Goal: Task Accomplishment & Management: Complete application form

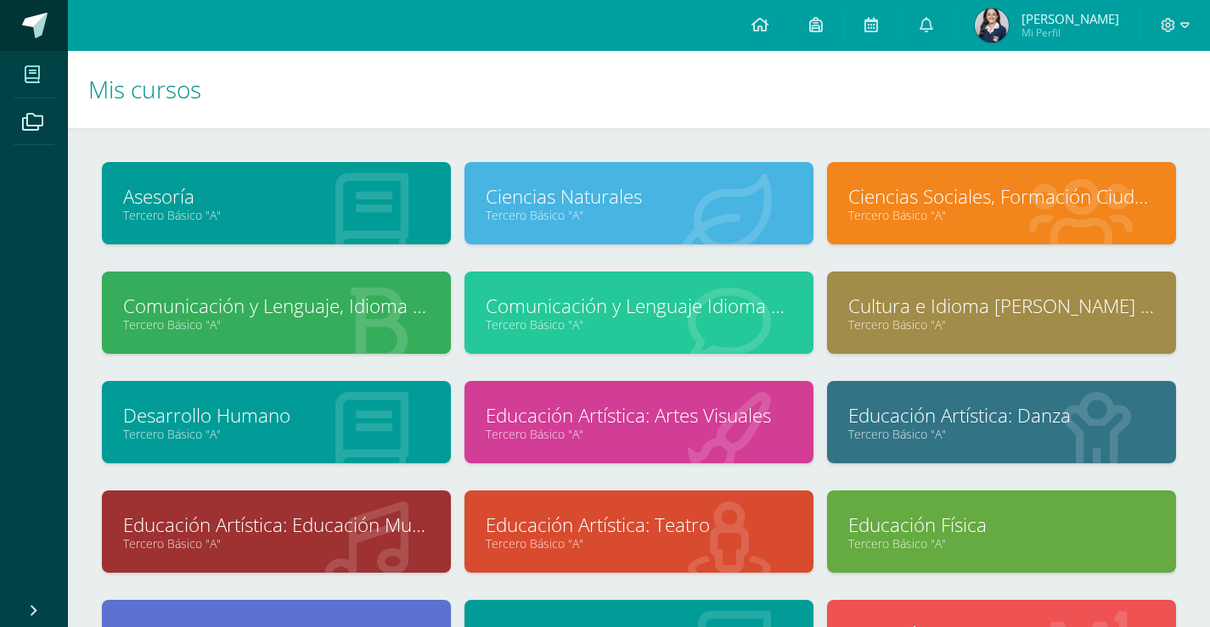
click at [32, 23] on span at bounding box center [34, 25] width 25 height 25
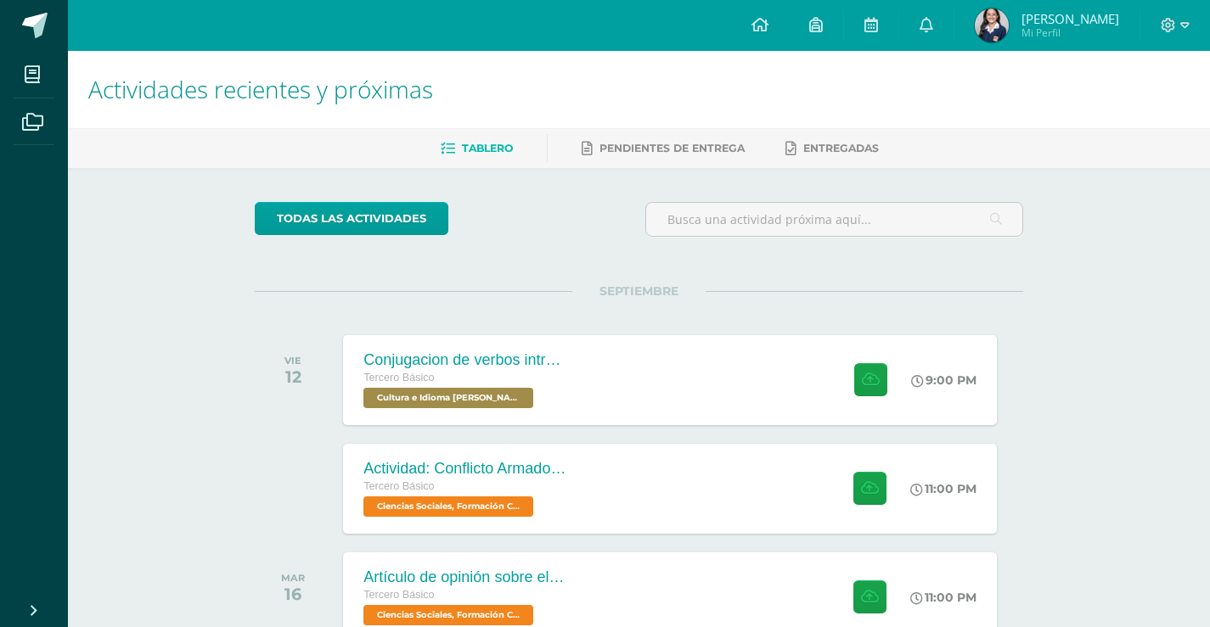
click at [1111, 234] on div "Actividades recientes y próximas Tablero Pendientes de entrega Entregadas todas…" at bounding box center [639, 558] width 1142 height 1015
click at [1066, 273] on div "Actividades recientes y próximas Tablero Pendientes de entrega Entregadas todas…" at bounding box center [639, 558] width 1142 height 1015
click at [886, 373] on button at bounding box center [872, 379] width 33 height 33
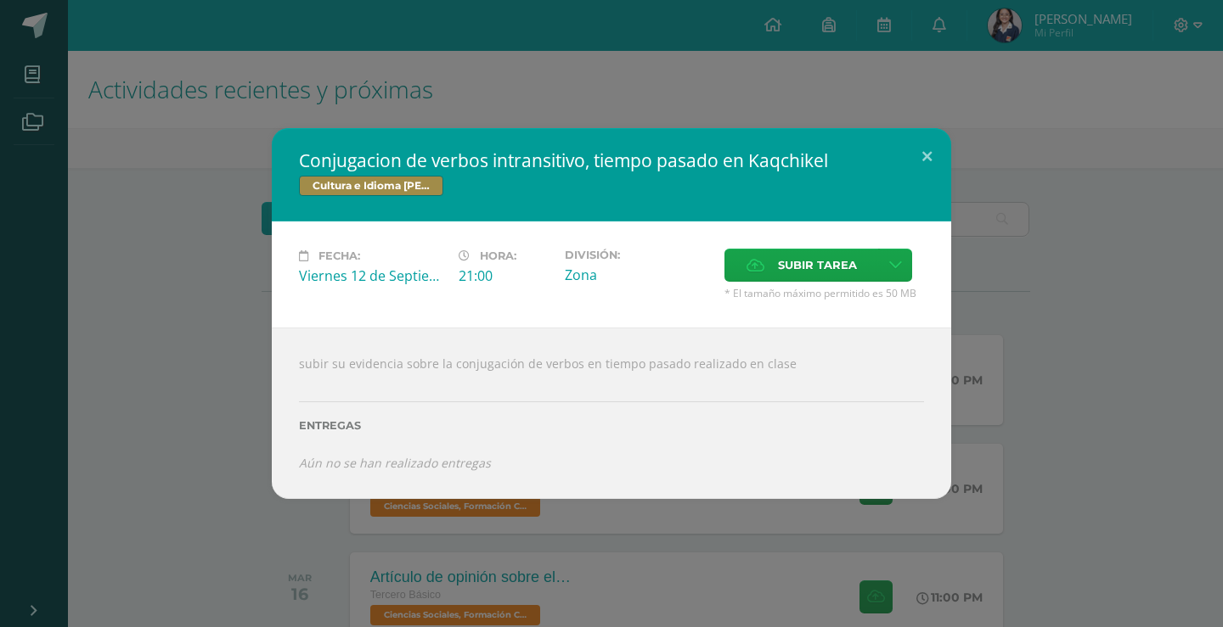
click at [1132, 329] on div "Conjugacion de verbos intransitivo, tiempo pasado en Kaqchikel Cultura e Idioma…" at bounding box center [611, 313] width 1209 height 371
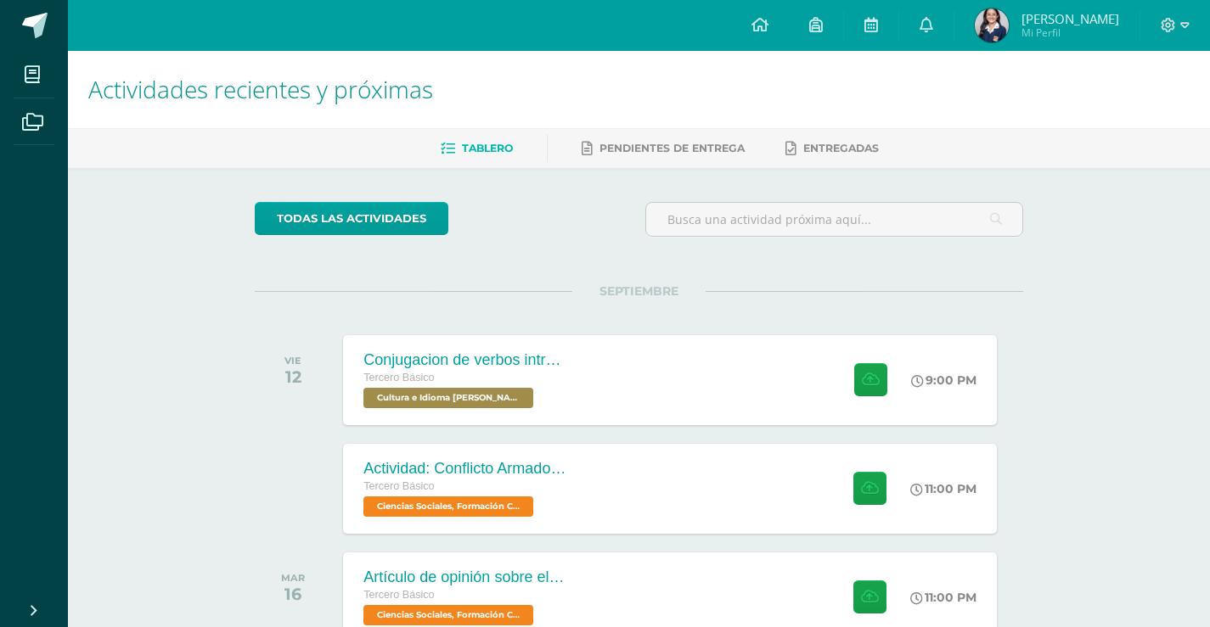
click at [1130, 480] on div "Actividades recientes y próximas Tablero Pendientes de entrega Entregadas todas…" at bounding box center [639, 558] width 1142 height 1015
click at [43, 31] on span at bounding box center [34, 25] width 25 height 25
click at [1110, 397] on div "Actividades recientes y próximas Tablero Pendientes de entrega Entregadas todas…" at bounding box center [639, 563] width 1142 height 1025
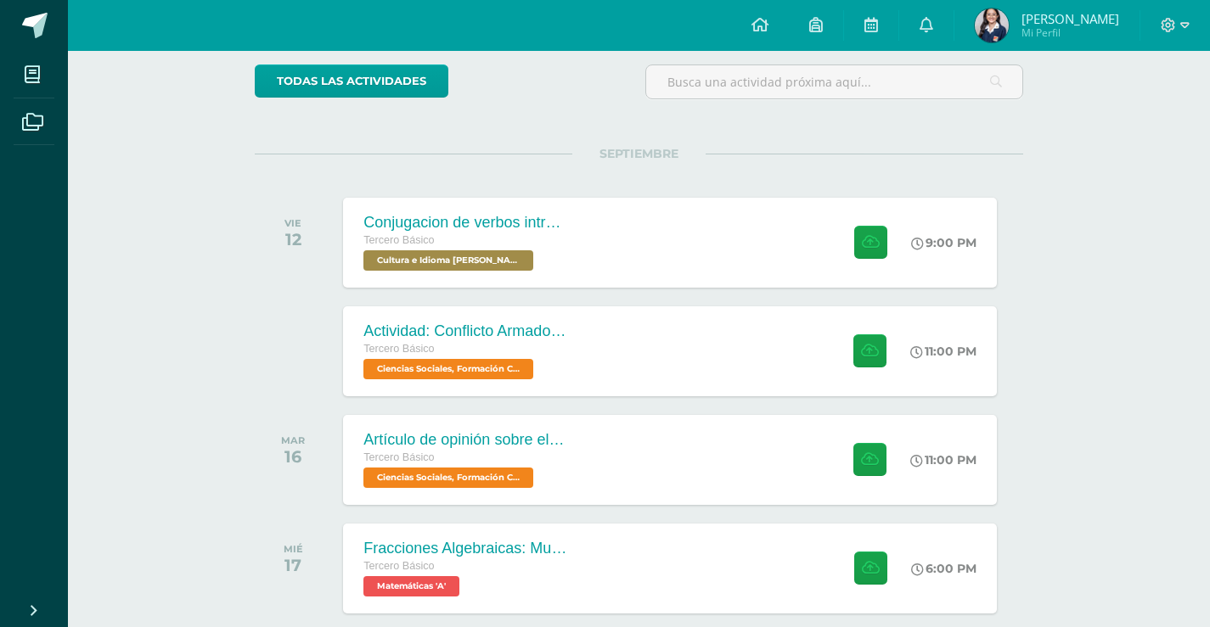
scroll to position [255, 0]
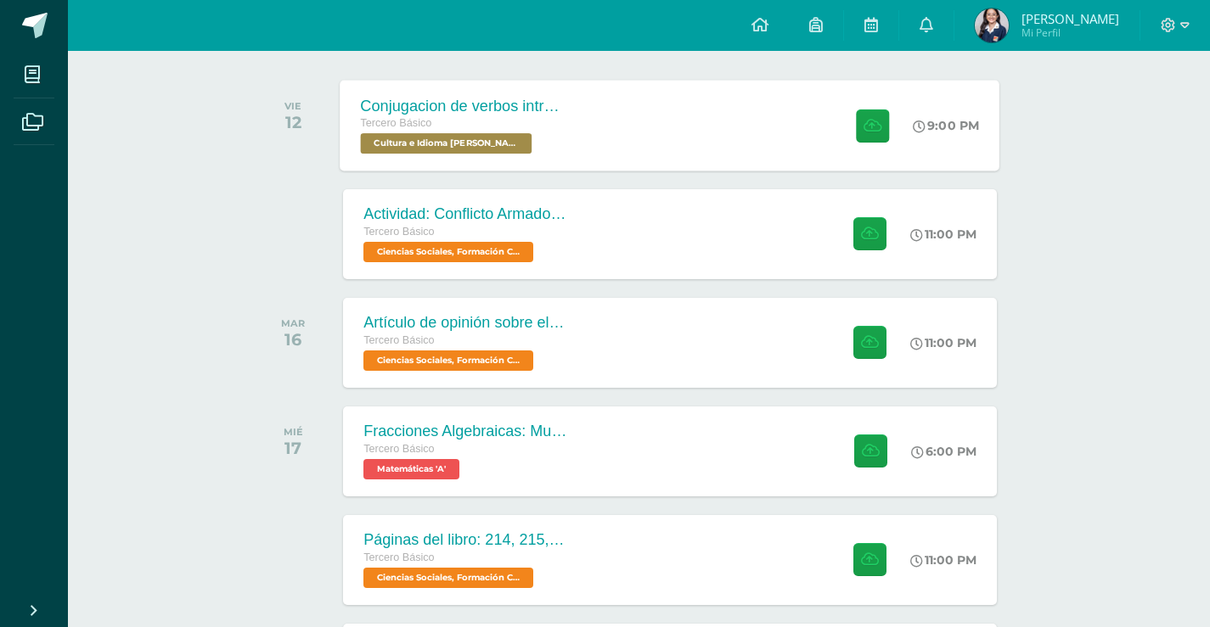
click at [679, 144] on div "Conjugacion de verbos intransitivo, tiempo pasado en Kaqchikel Tercero Básico C…" at bounding box center [670, 125] width 660 height 91
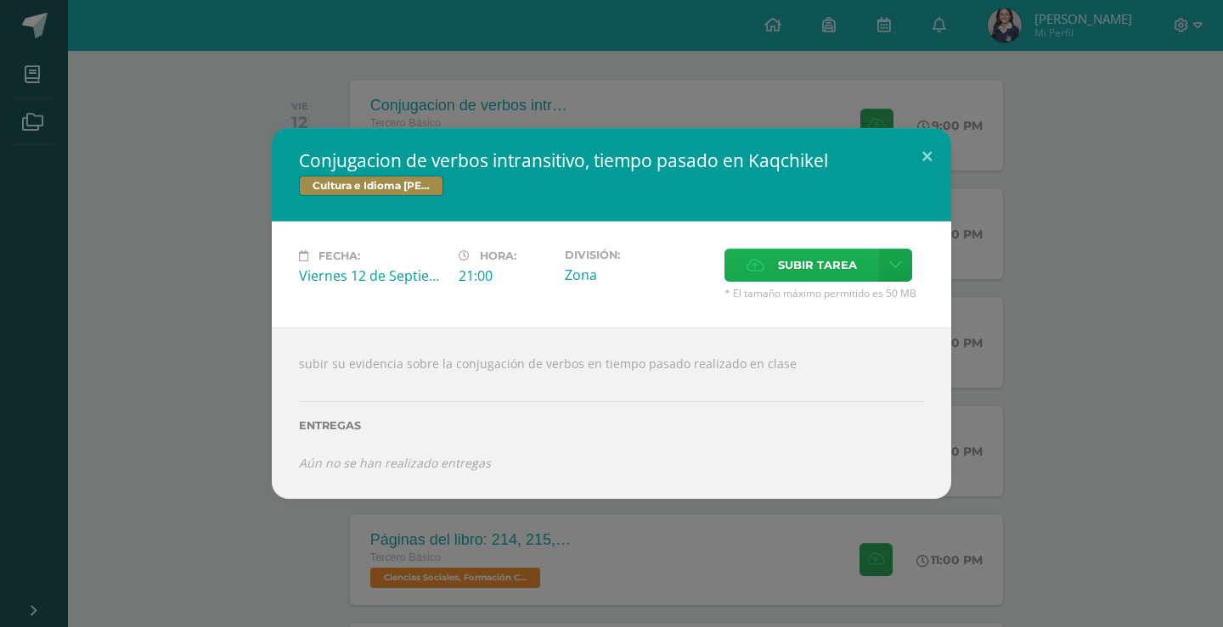
click at [781, 273] on span "Subir tarea" at bounding box center [817, 265] width 79 height 31
click at [0, 0] on input "Subir tarea" at bounding box center [0, 0] width 0 height 0
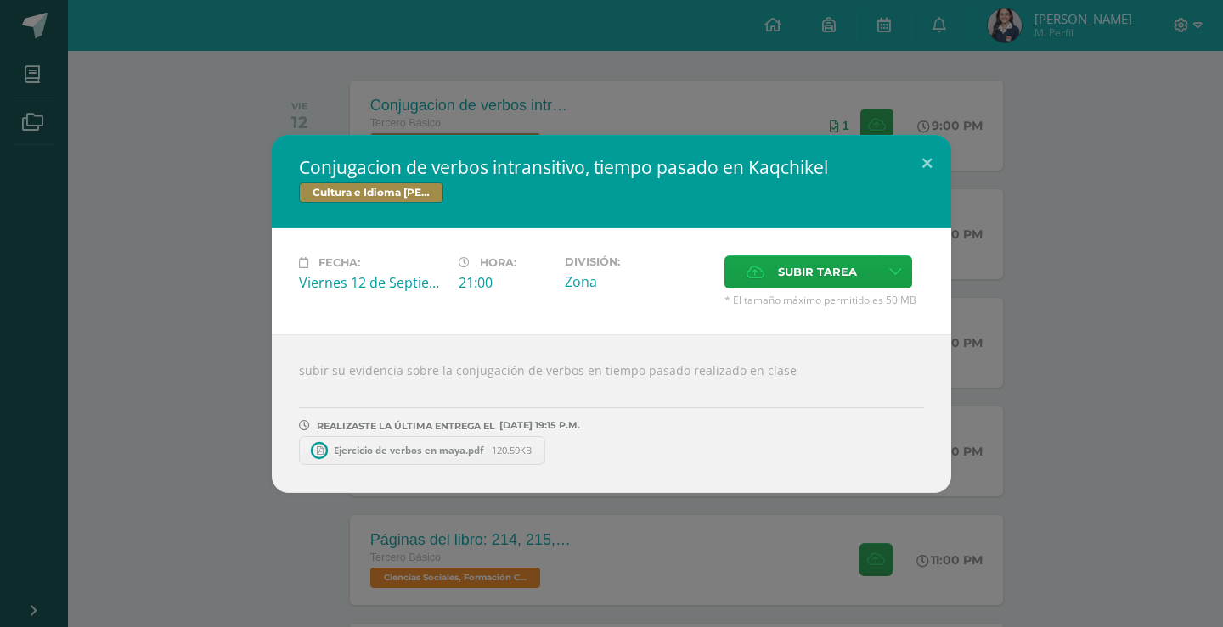
click at [342, 452] on span "Ejercicio de verbos en maya.pdf" at bounding box center [408, 450] width 166 height 13
click at [927, 156] on button at bounding box center [927, 164] width 48 height 58
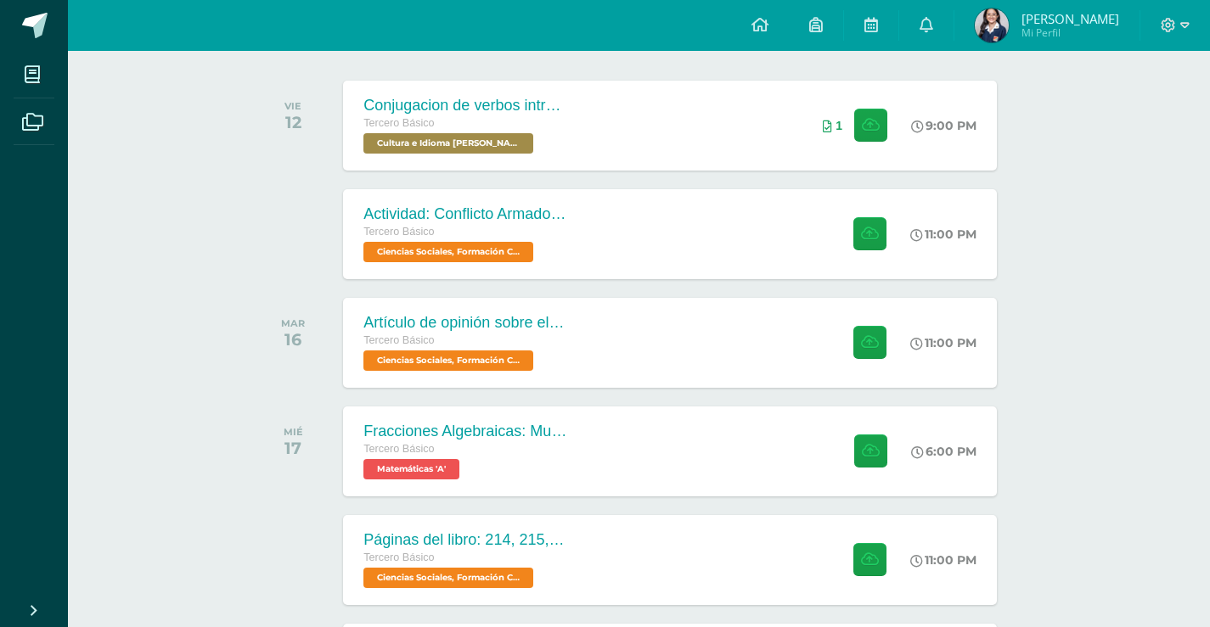
click at [1202, 355] on div "Actividades recientes y próximas Tablero Pendientes de entrega Entregadas todas…" at bounding box center [639, 303] width 1142 height 1015
click at [657, 245] on div "Actividad: Conflicto Armado Interno Tercero Básico Ciencias Sociales, Formación…" at bounding box center [670, 234] width 660 height 91
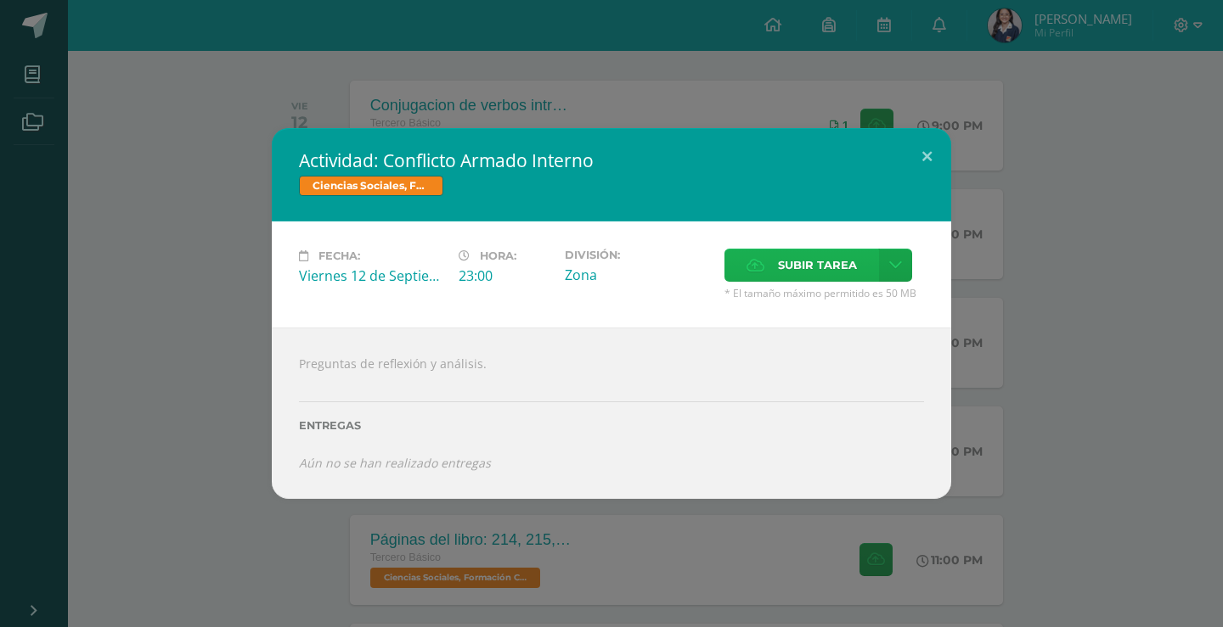
click at [786, 256] on span "Subir tarea" at bounding box center [817, 265] width 79 height 31
click at [0, 0] on input "Subir tarea" at bounding box center [0, 0] width 0 height 0
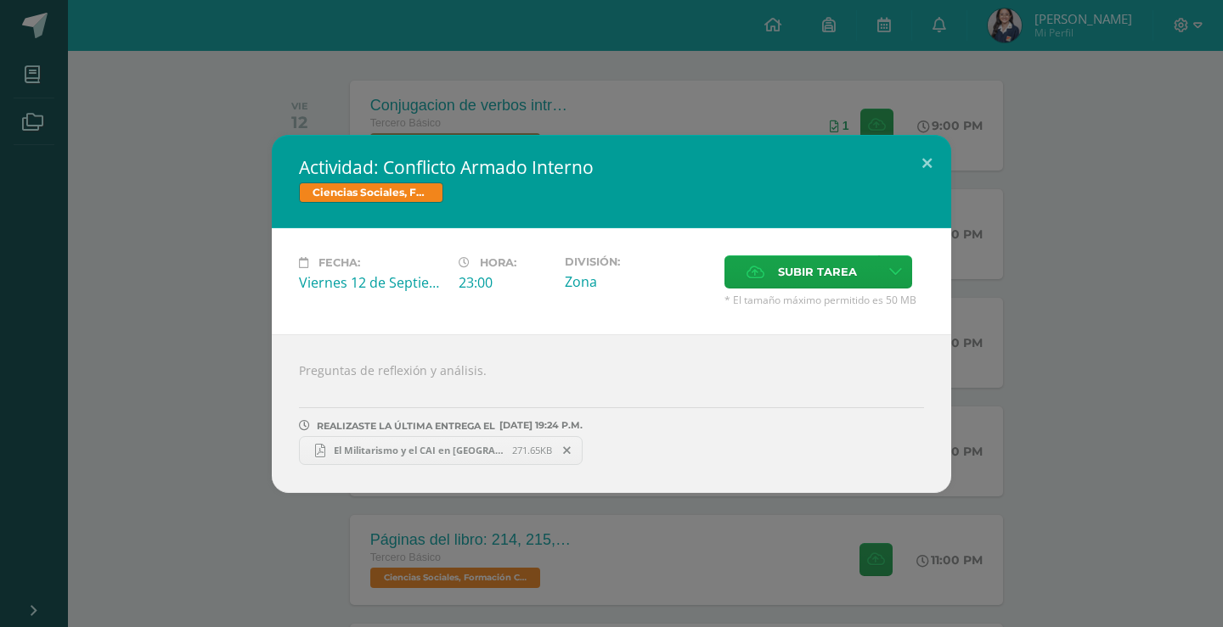
click at [384, 450] on span "El Militarismo y el CAI en Guatemala.pdf" at bounding box center [418, 450] width 187 height 13
click at [1150, 349] on div "Actividad: Conflicto Armado Interno Ciencias Sociales, Formación Ciudadana e In…" at bounding box center [611, 314] width 1209 height 358
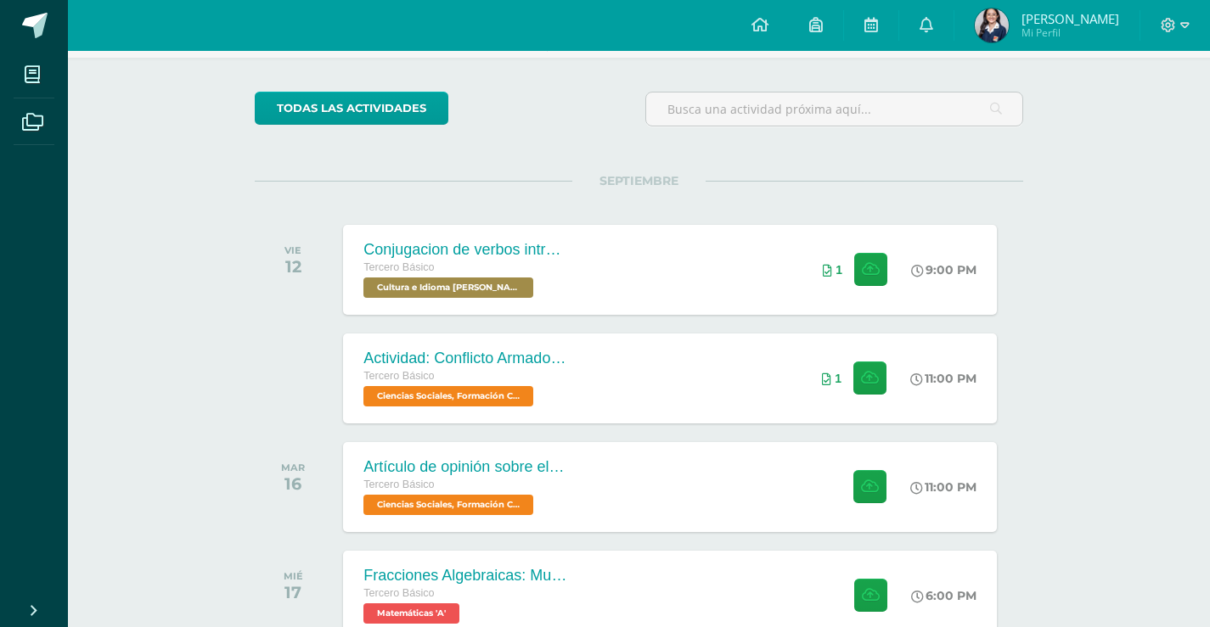
scroll to position [0, 0]
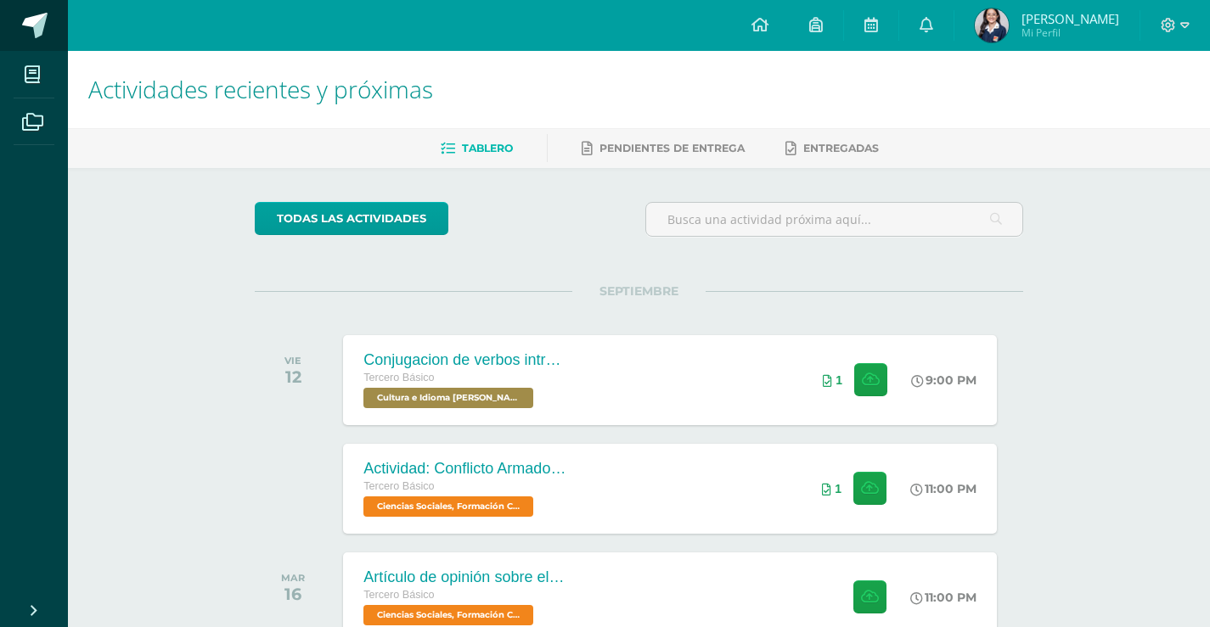
click at [44, 25] on span at bounding box center [34, 25] width 25 height 25
click at [51, 31] on link at bounding box center [34, 25] width 68 height 51
click at [1049, 340] on div "todas las Actividades No tienes actividades Échale un vistazo a los demás perío…" at bounding box center [639, 622] width 836 height 908
click at [1063, 309] on div "Actividades recientes y próximas Tablero Pendientes de entrega Entregadas todas…" at bounding box center [639, 563] width 1142 height 1025
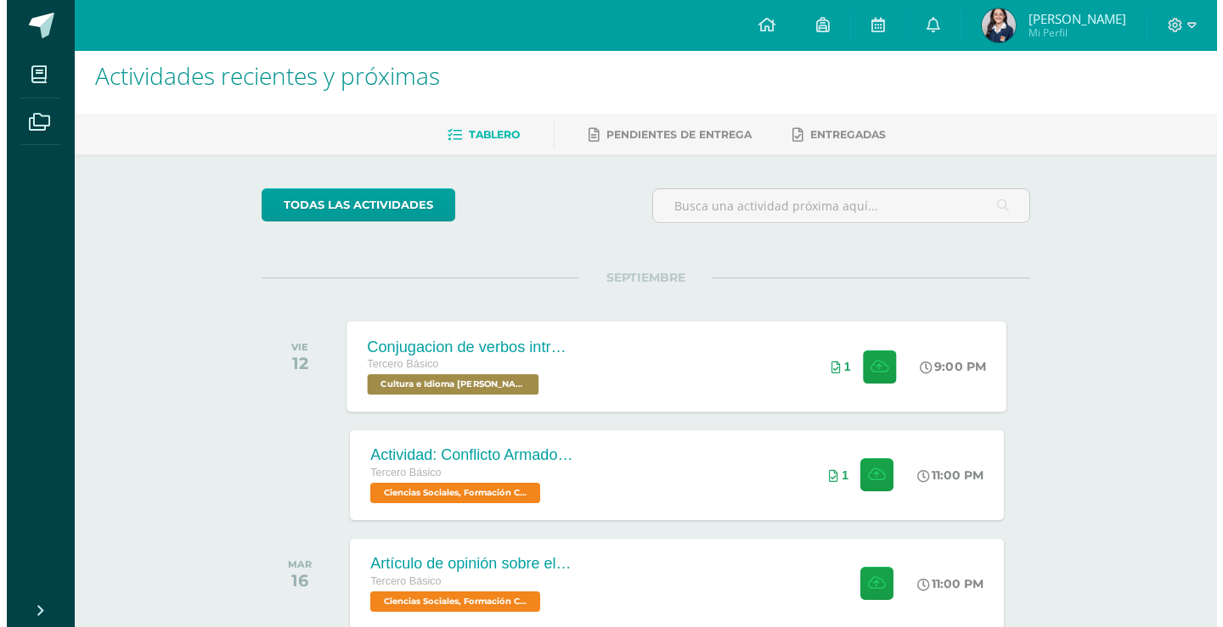
scroll to position [340, 0]
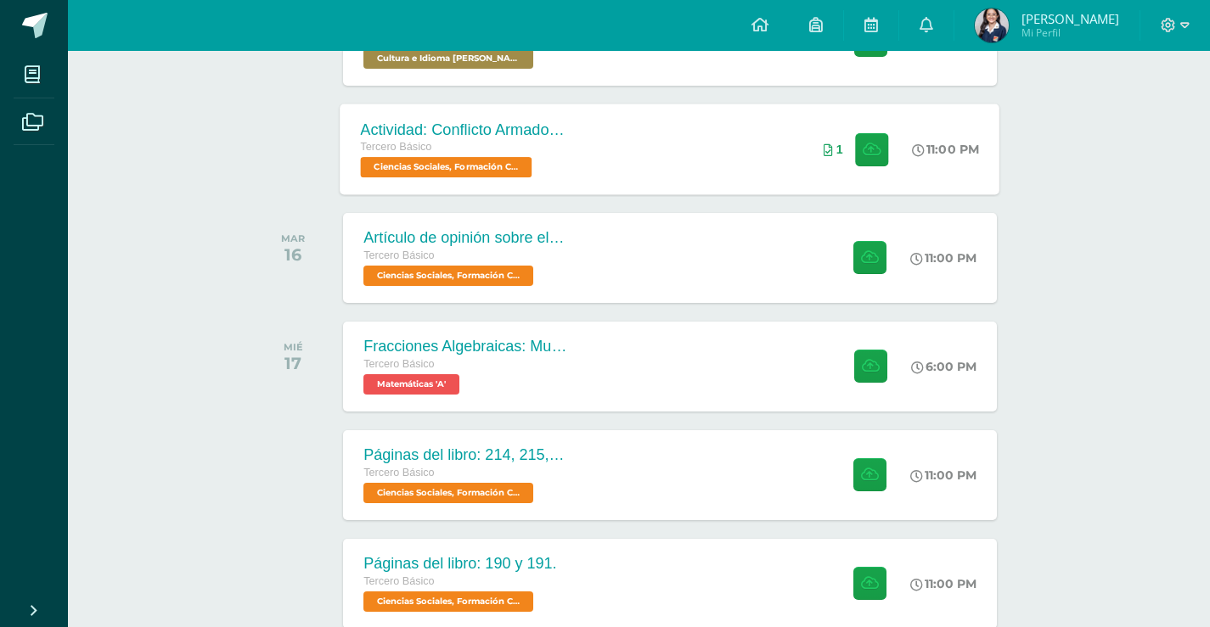
click at [587, 161] on div "Actividad: Conflicto Armado Interno Tercero Básico Ciencias Sociales, Formación…" at bounding box center [670, 149] width 660 height 91
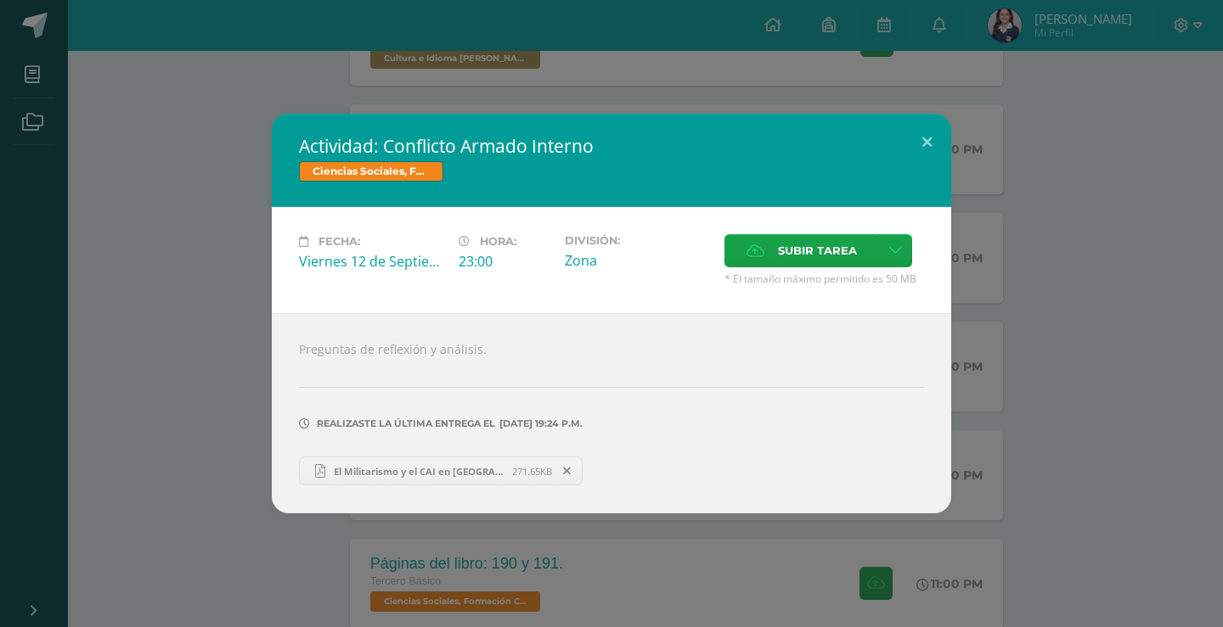
click at [1222, 325] on div "Actividad: Conflicto Armado Interno Ciencias Sociales, Formación Ciudadana e In…" at bounding box center [611, 313] width 1223 height 627
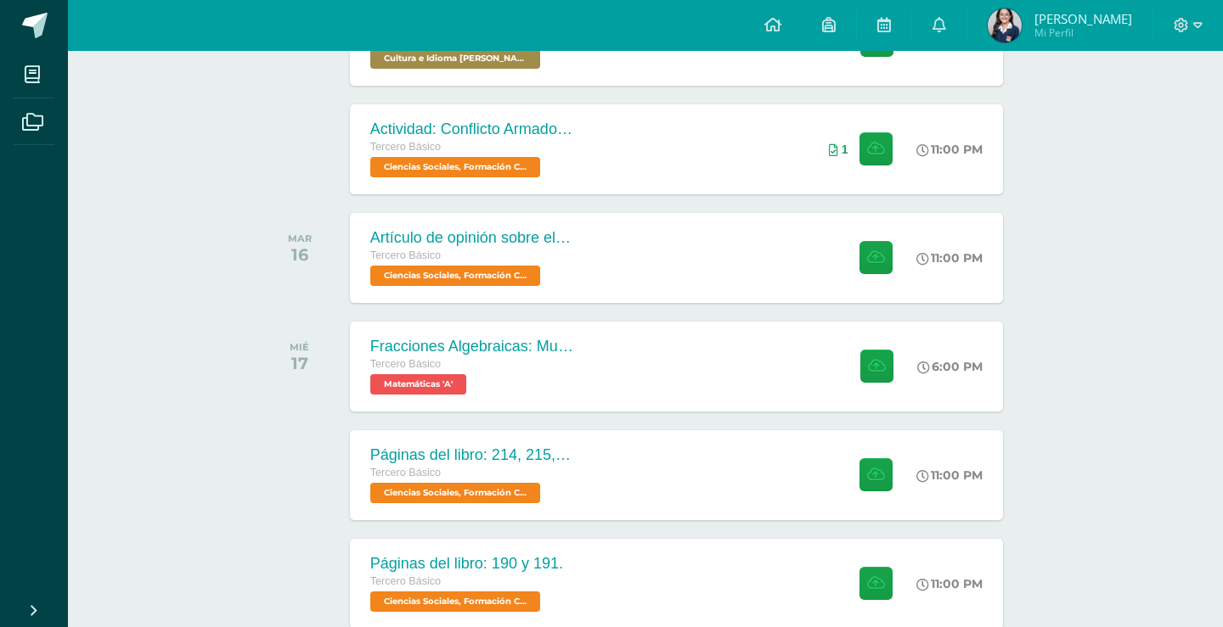
click at [804, 269] on div "Artículo de opinión sobre el Conflicto Armado Interno Tercero Básico Ciencias S…" at bounding box center [676, 258] width 653 height 90
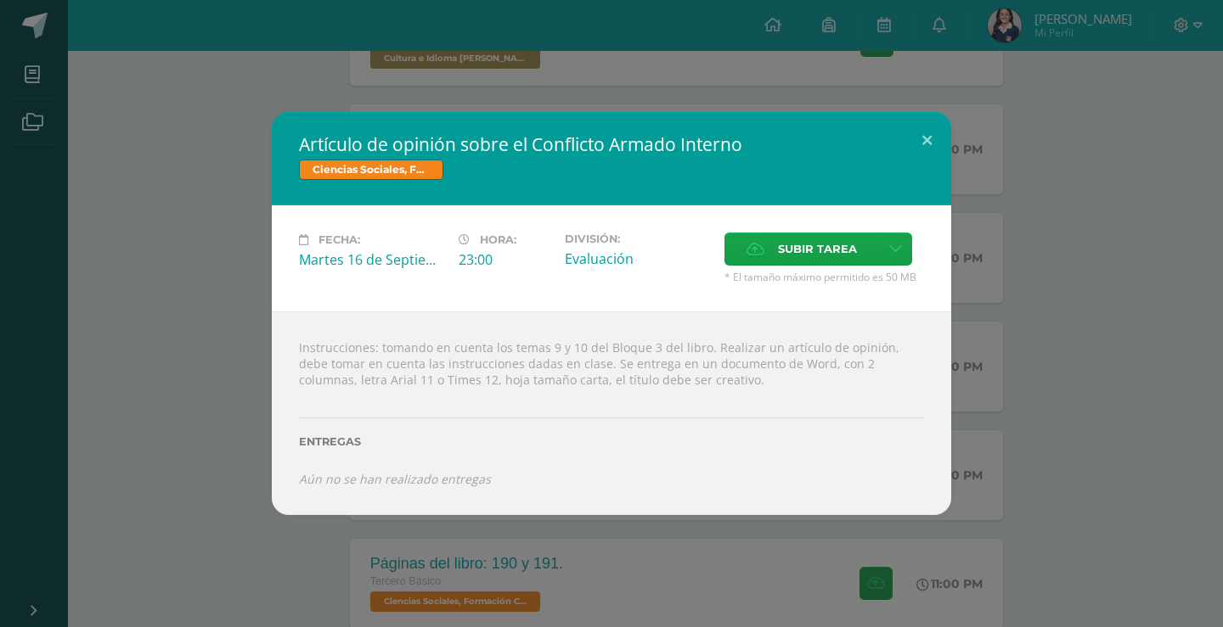
click at [1110, 349] on div "Artículo de opinión sobre el Conflicto Armado Interno Ciencias Sociales, Formac…" at bounding box center [611, 313] width 1209 height 403
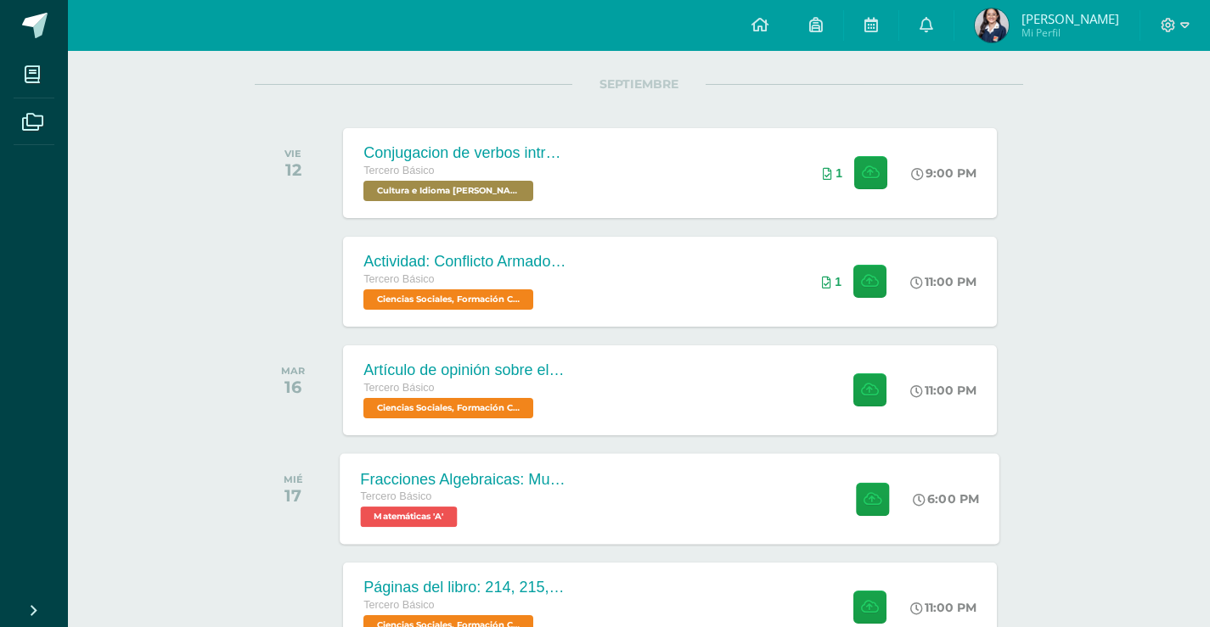
scroll to position [85, 0]
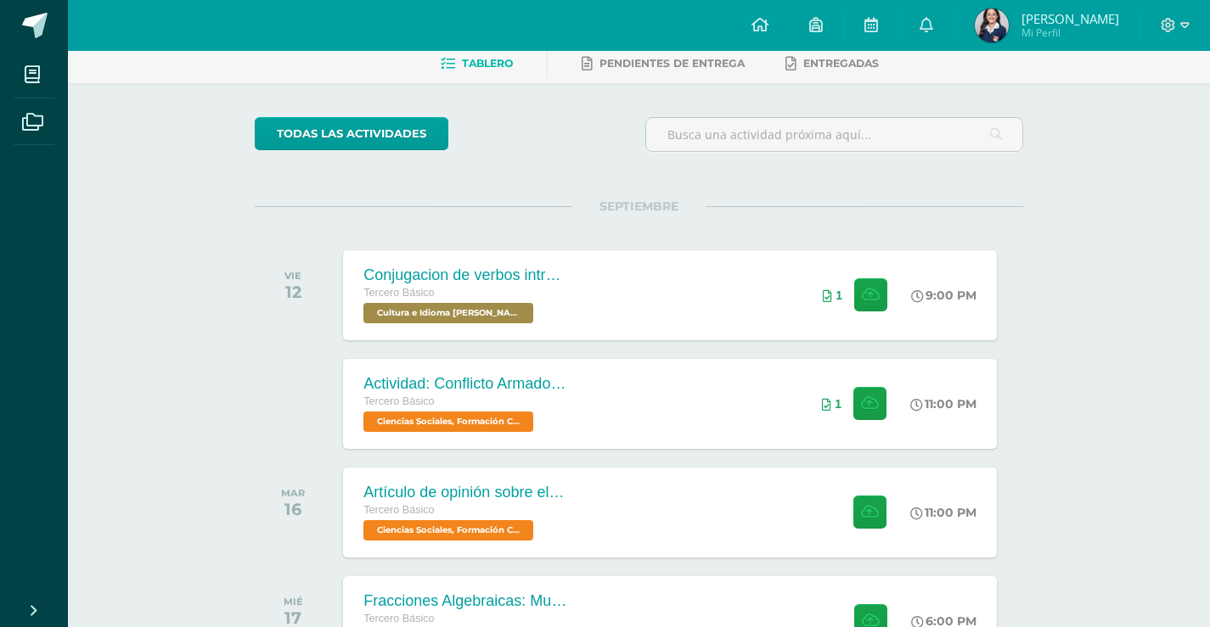
click at [1087, 251] on div "Actividades recientes y próximas Tablero Pendientes de entrega Entregadas todas…" at bounding box center [639, 473] width 1142 height 1015
click at [37, 22] on span at bounding box center [34, 25] width 25 height 25
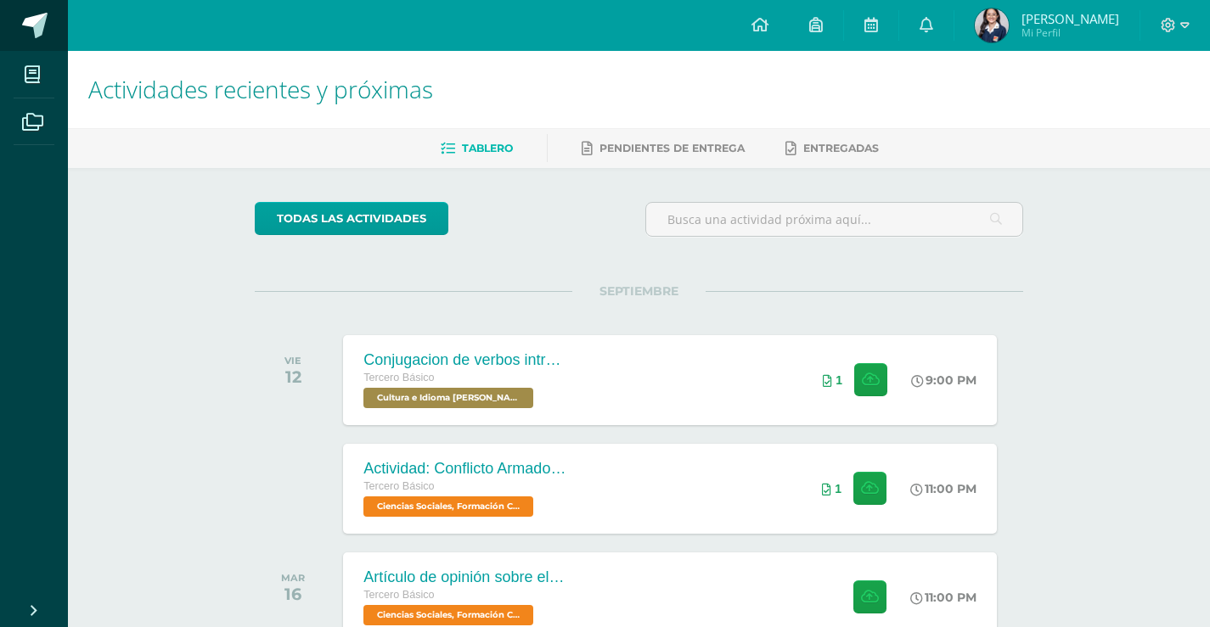
click at [46, 27] on span at bounding box center [34, 25] width 25 height 25
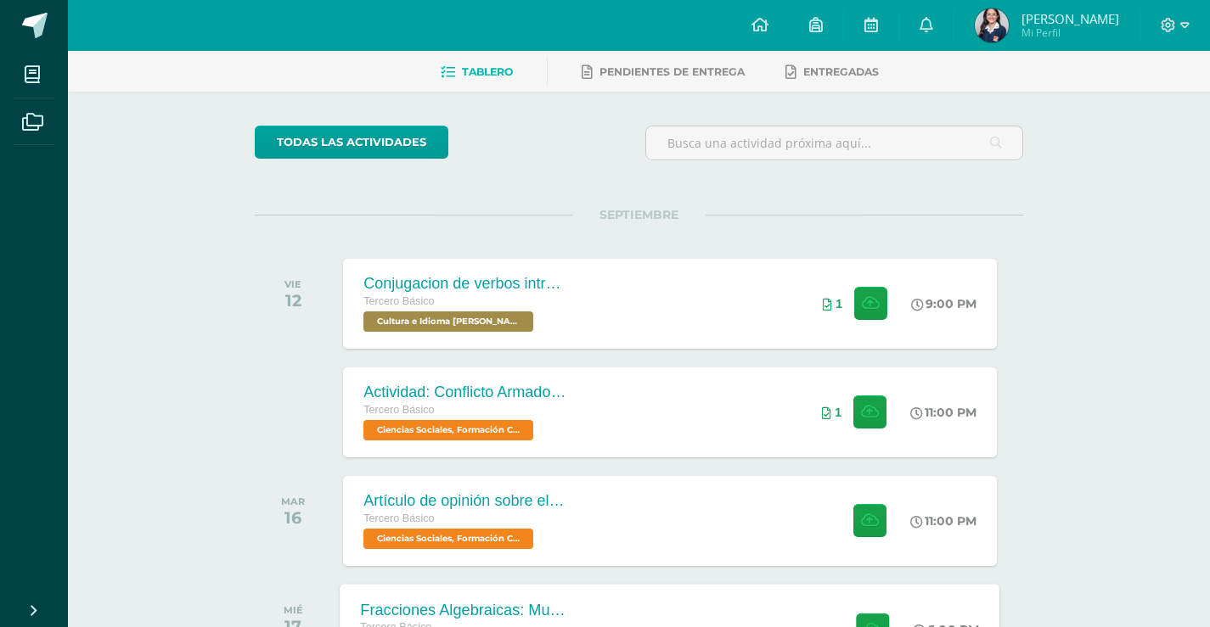
scroll to position [255, 0]
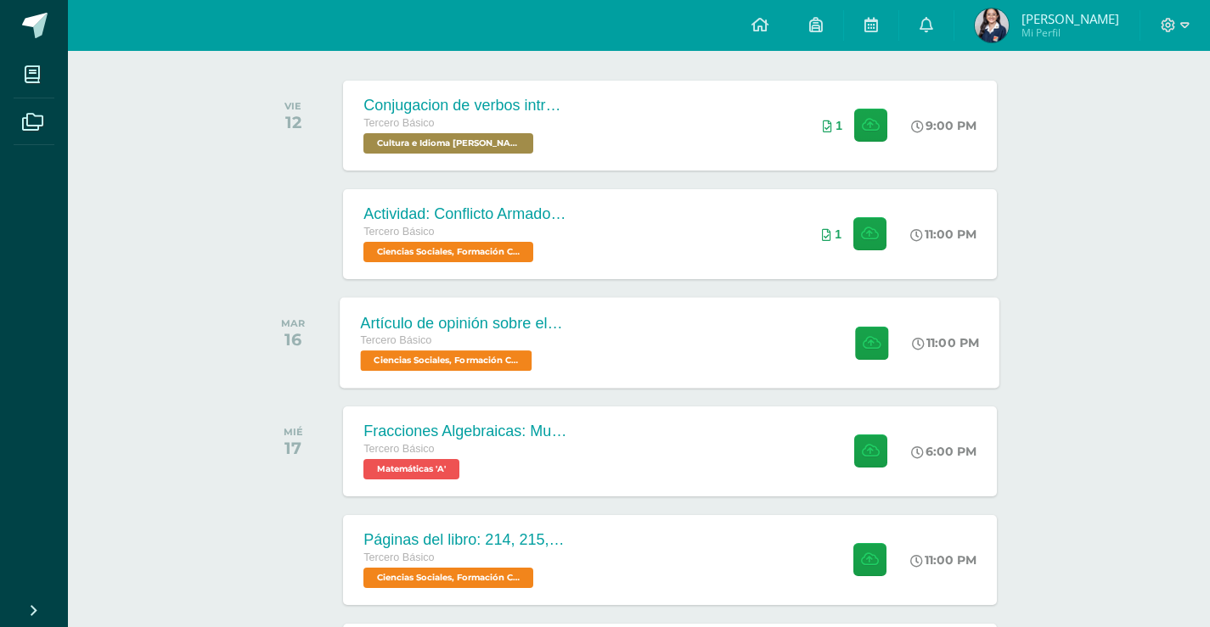
click at [763, 303] on div "Artículo de opinión sobre el Conflicto Armado Interno Tercero Básico Ciencias S…" at bounding box center [670, 342] width 660 height 91
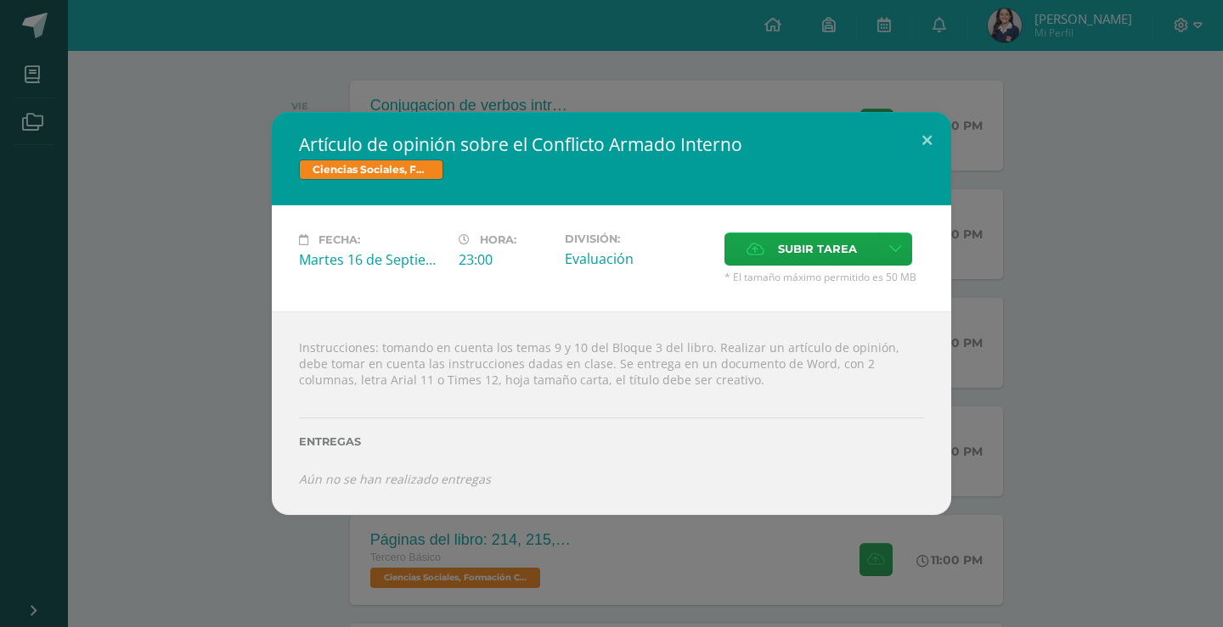
click at [1074, 262] on div "Artículo de opinión sobre el Conflicto Armado Interno Ciencias Sociales, Formac…" at bounding box center [611, 313] width 1209 height 403
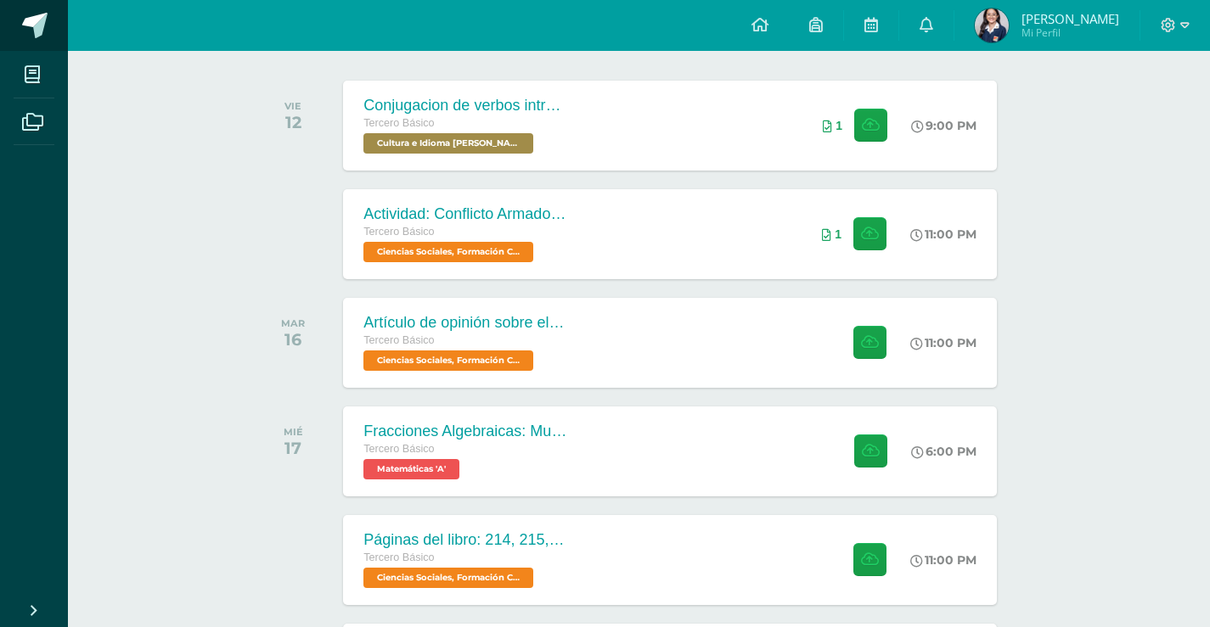
click at [51, 20] on link at bounding box center [34, 25] width 68 height 51
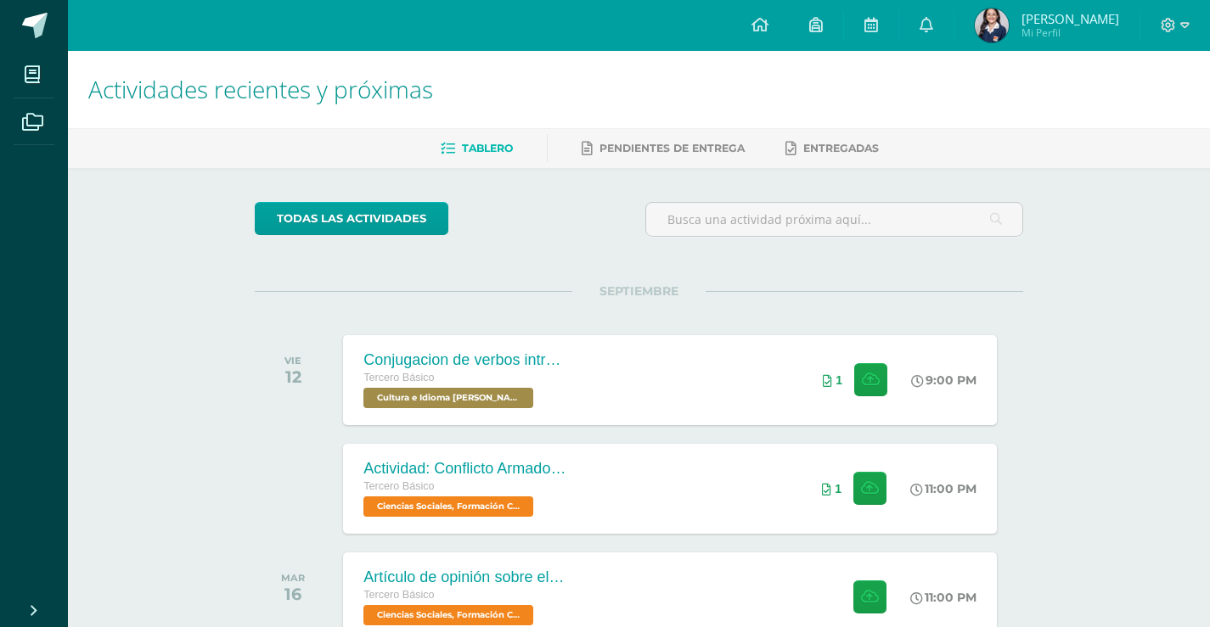
click at [1152, 262] on div "Actividades recientes y próximas Tablero Pendientes de entrega Entregadas todas…" at bounding box center [639, 563] width 1142 height 1025
